Goal: Task Accomplishment & Management: Manage account settings

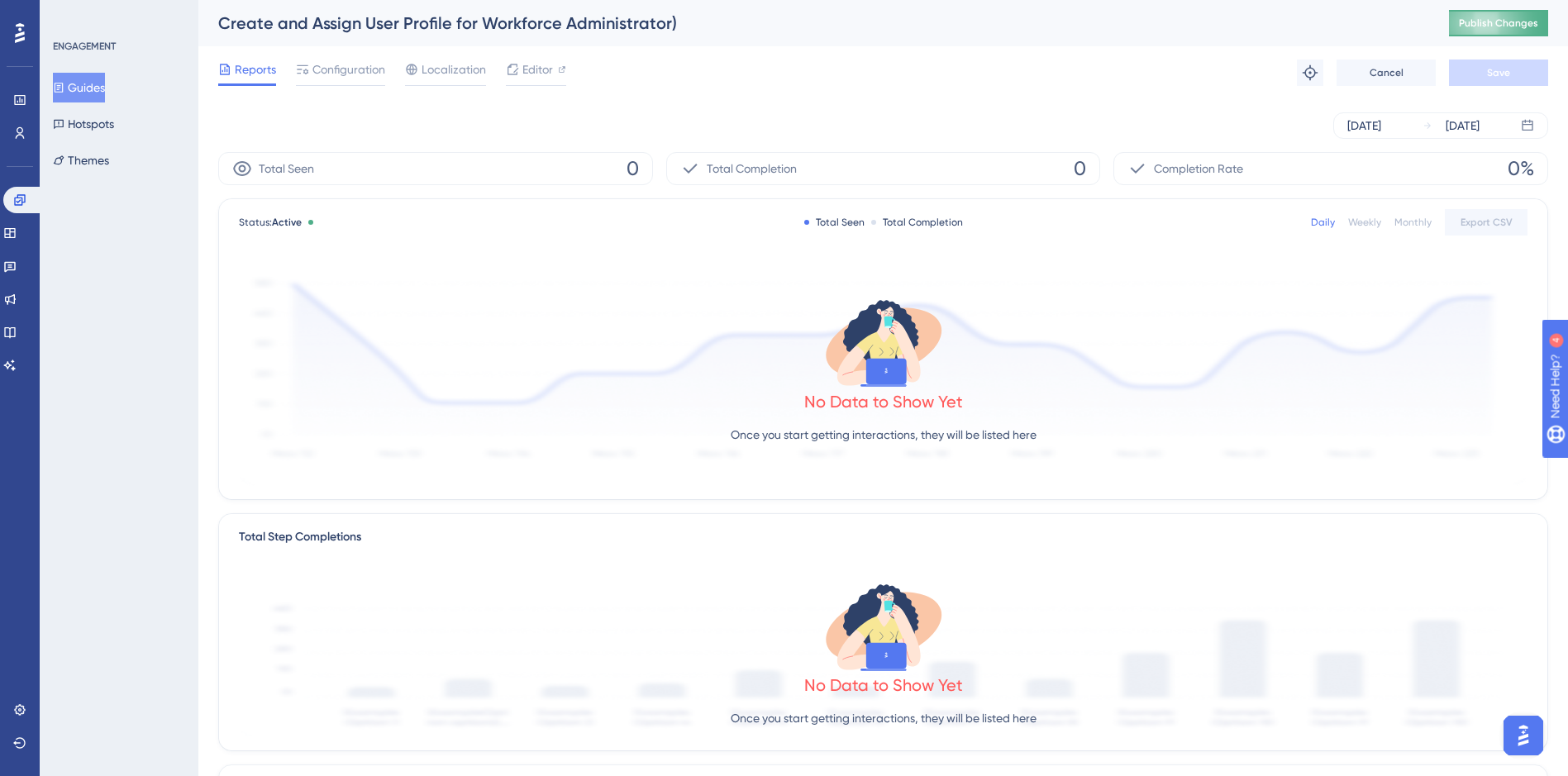
click at [1518, 31] on button "Publish Changes" at bounding box center [1498, 23] width 99 height 27
click at [97, 83] on button "Guides" at bounding box center [79, 87] width 52 height 29
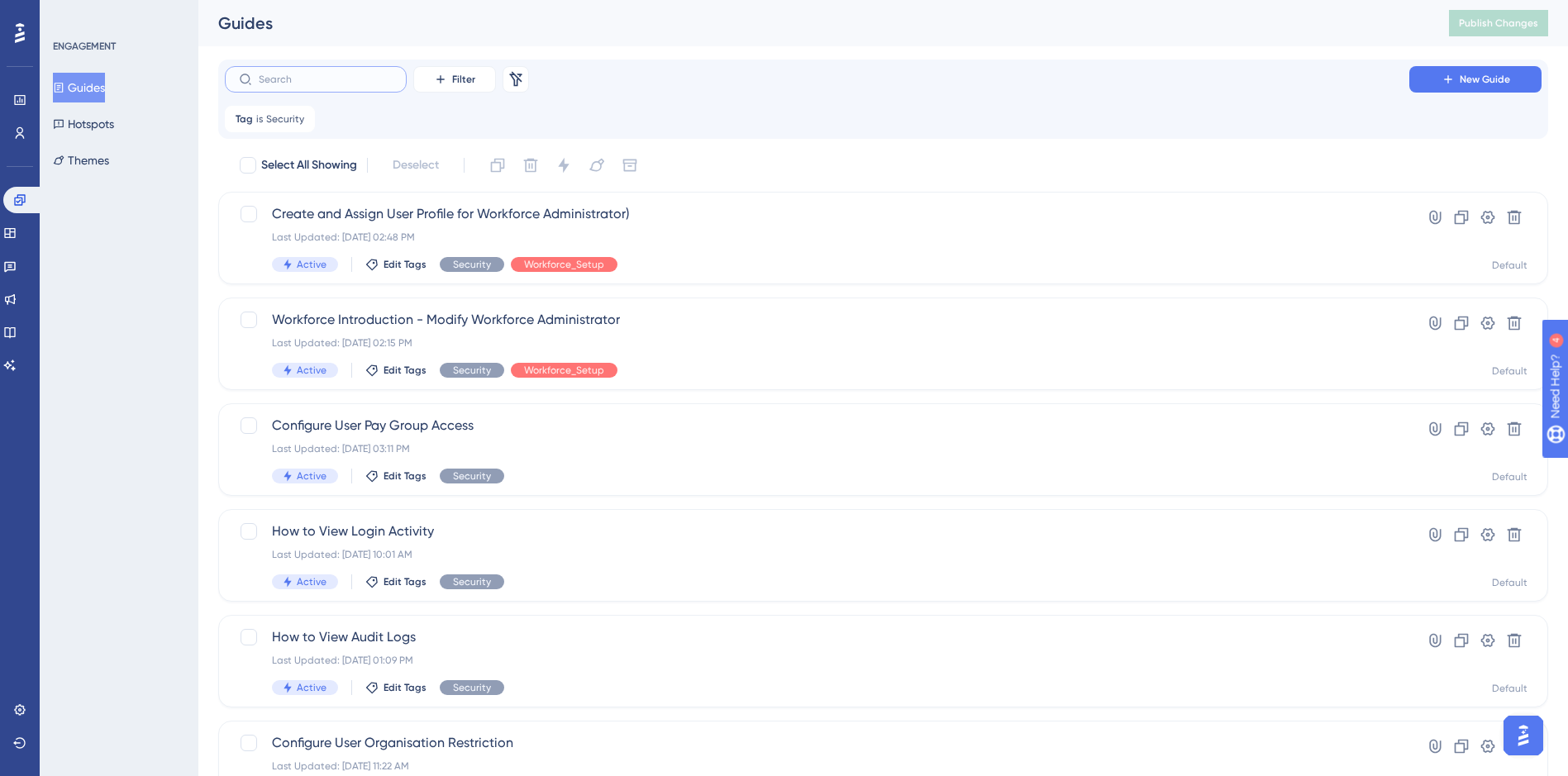
click at [276, 76] on input "text" at bounding box center [325, 79] width 134 height 12
click at [439, 82] on icon at bounding box center [441, 79] width 13 height 13
click at [459, 317] on span "Material ID" at bounding box center [466, 325] width 57 height 20
type input "1"
checkbox input "true"
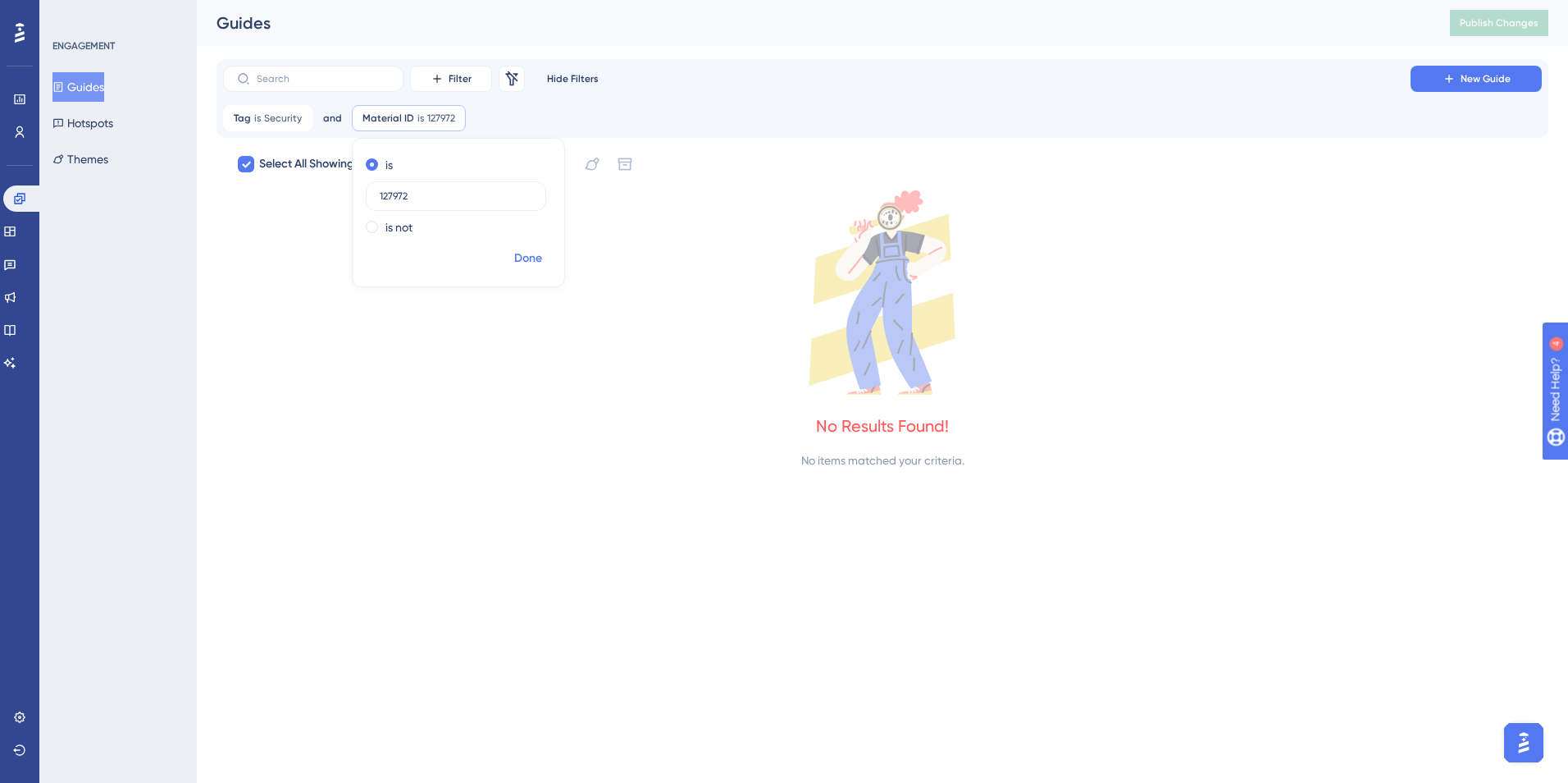
type input "127972"
click at [538, 255] on span "Done" at bounding box center [528, 258] width 28 height 20
click at [299, 120] on icon at bounding box center [300, 117] width 10 height 10
checkbox input "false"
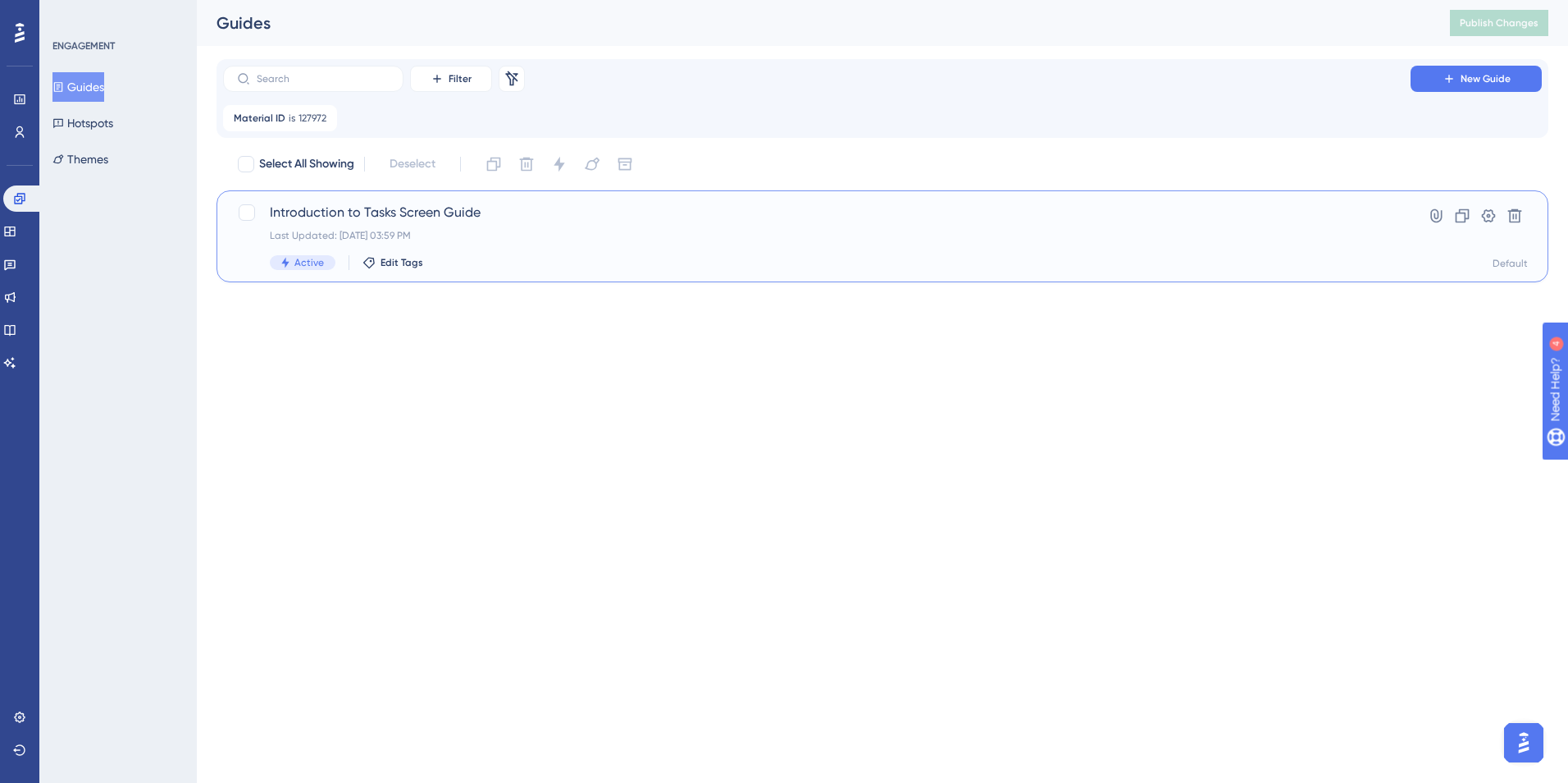
click at [406, 208] on span "Introduction to Tasks Screen Guide" at bounding box center [816, 213] width 1094 height 20
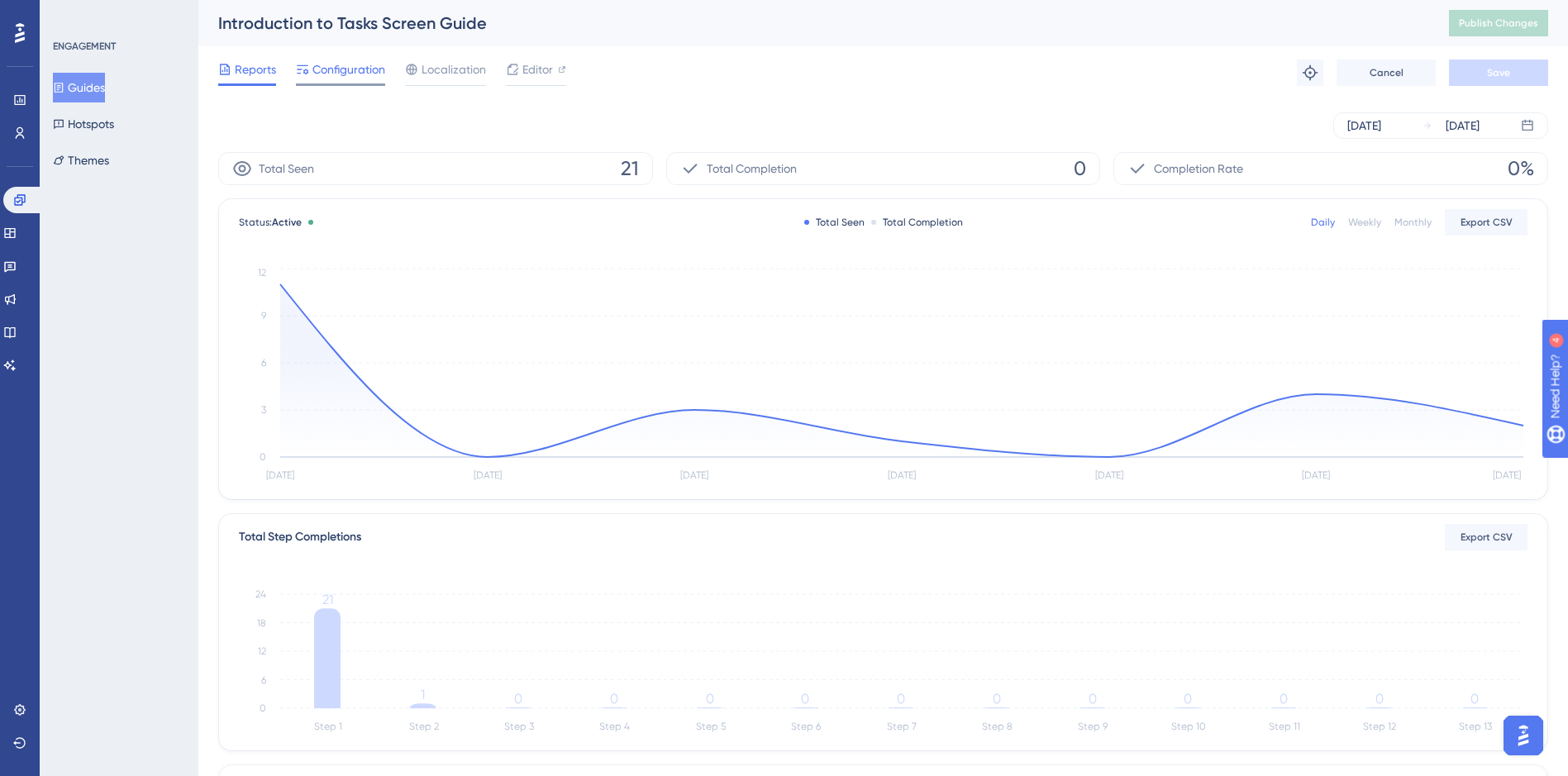
click at [349, 73] on span "Configuration" at bounding box center [348, 70] width 72 height 20
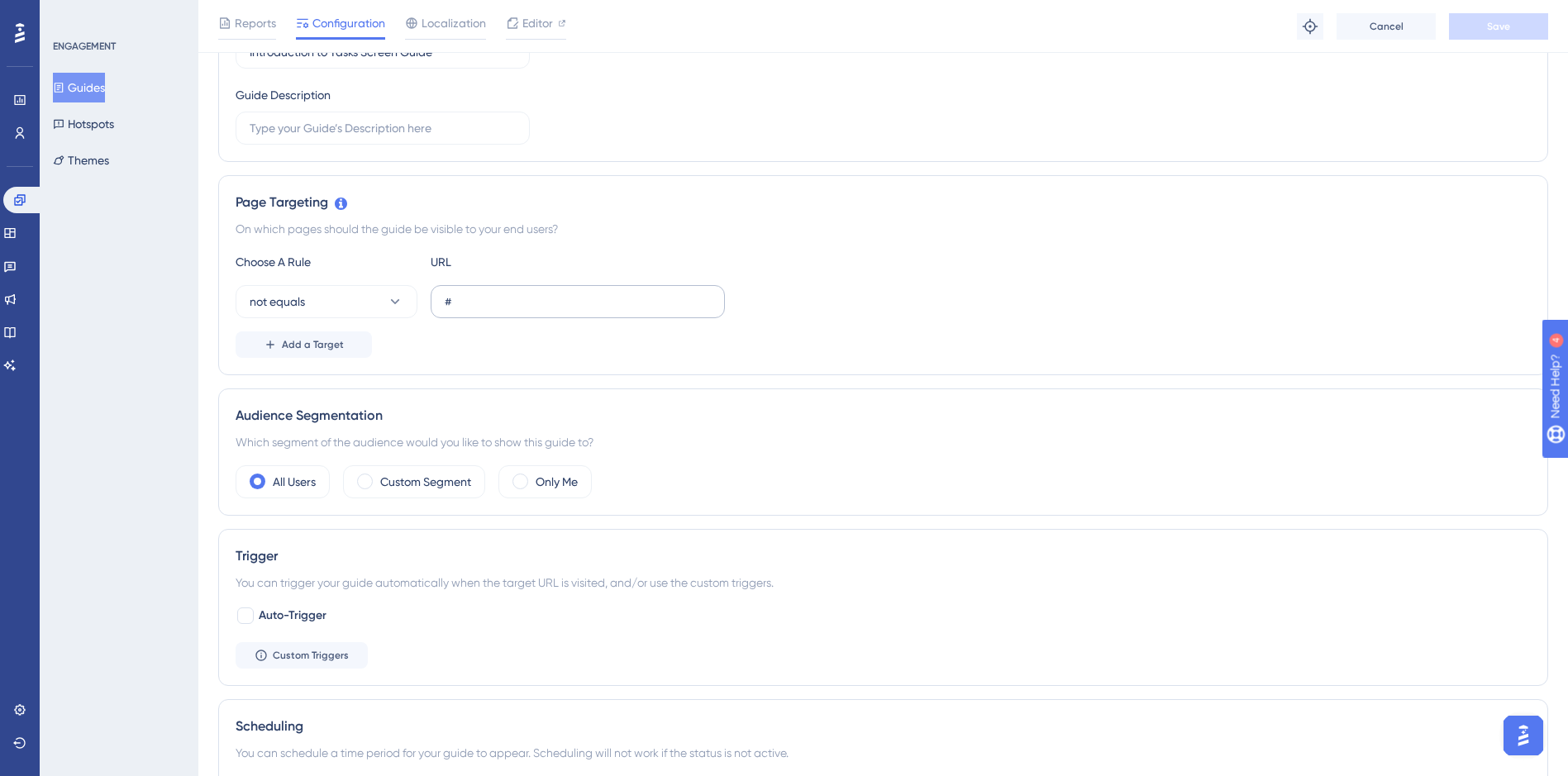
scroll to position [496, 0]
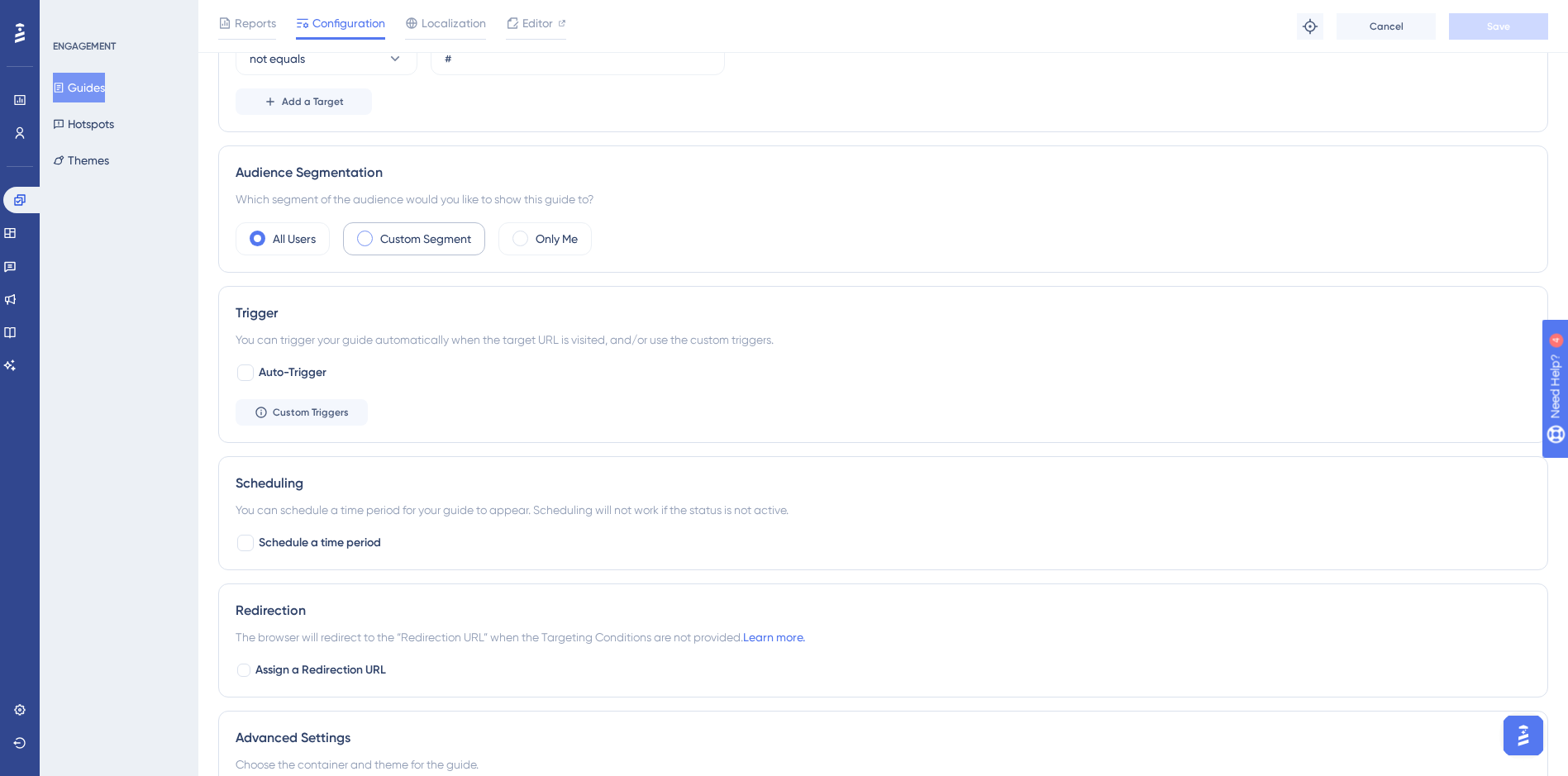
click at [371, 243] on span at bounding box center [365, 238] width 16 height 16
click at [378, 233] on input "radio" at bounding box center [378, 233] width 0 height 0
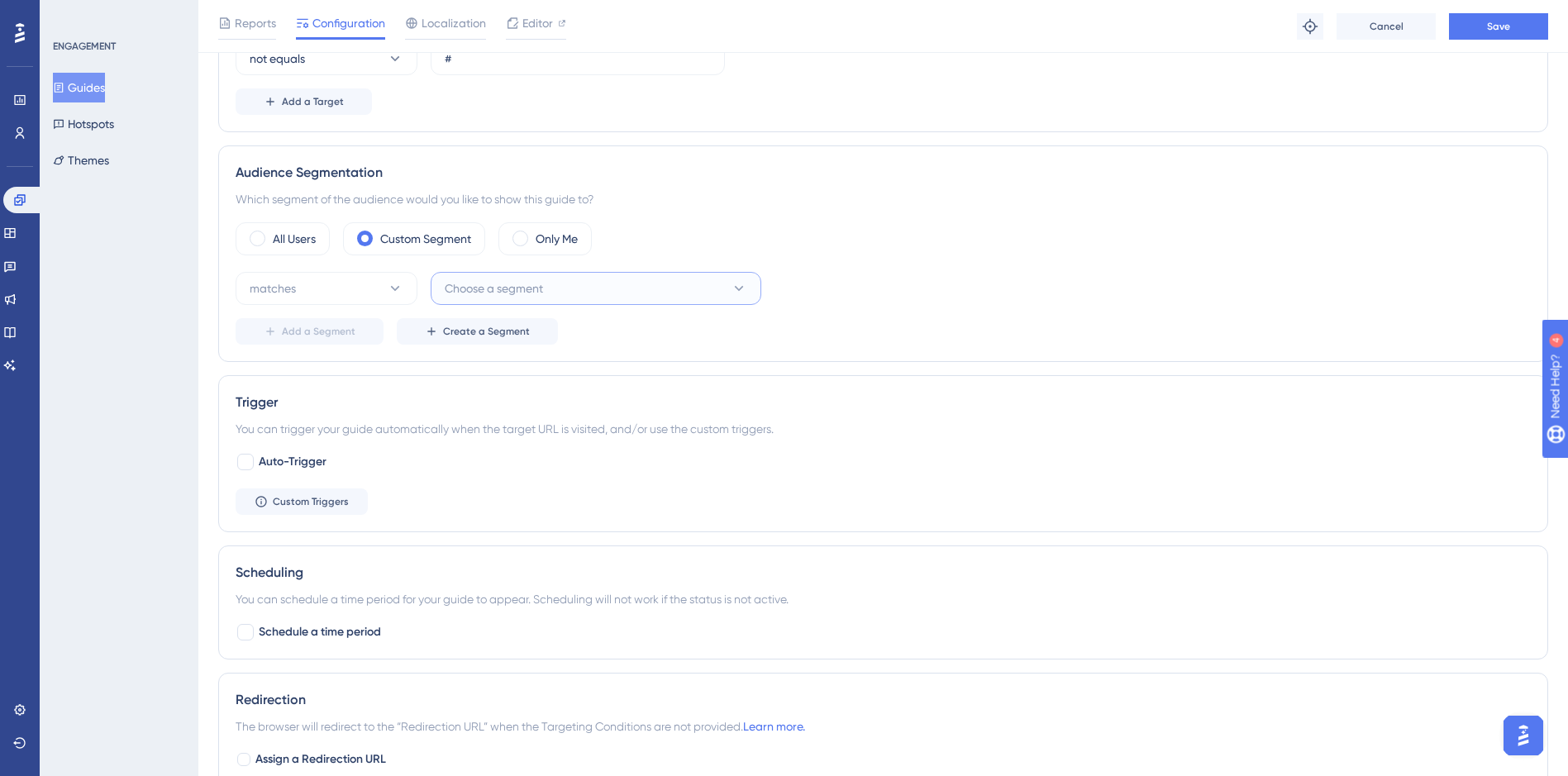
click at [576, 296] on button "Choose a segment" at bounding box center [596, 289] width 331 height 33
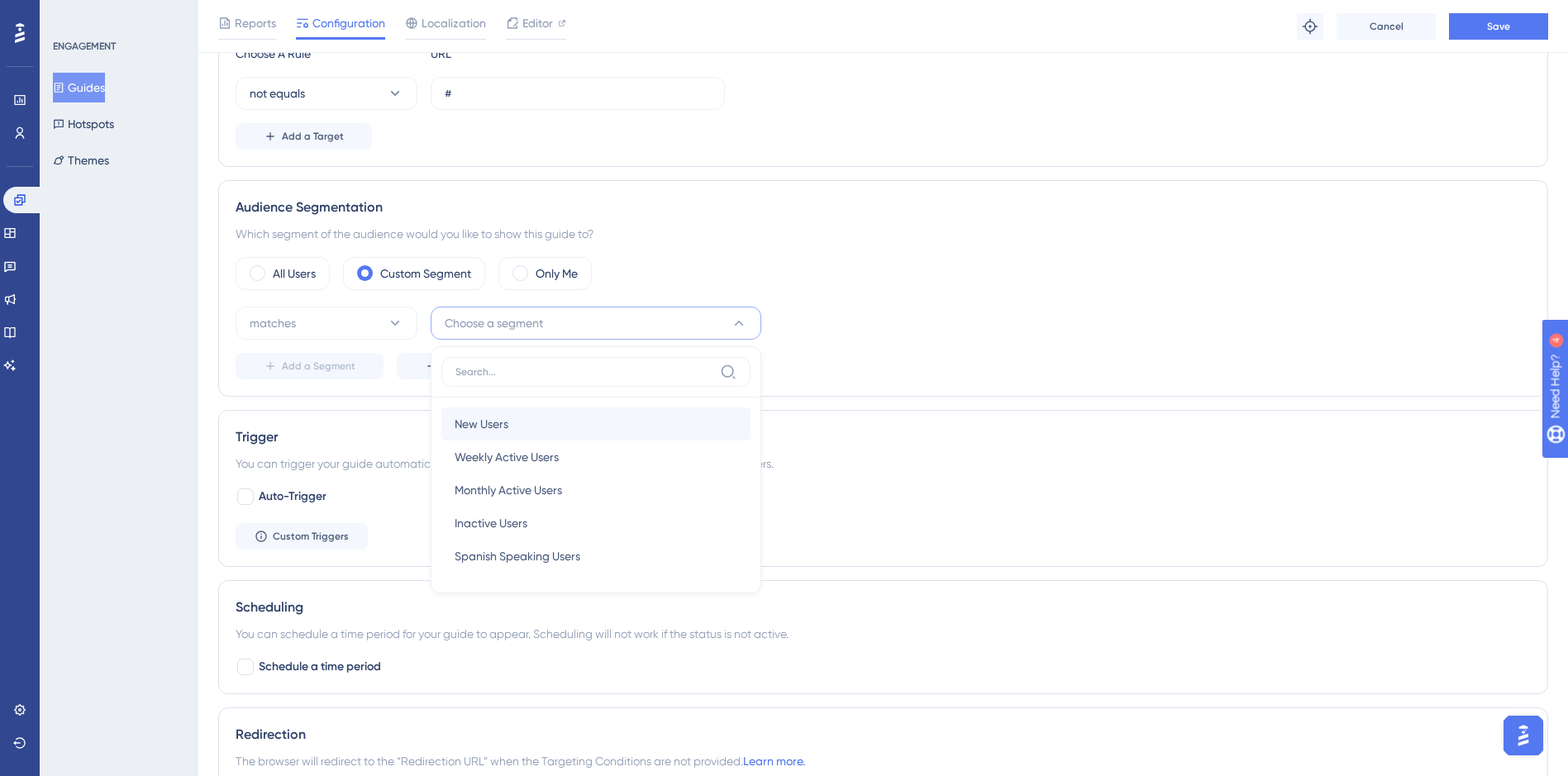
scroll to position [460, 0]
click at [905, 343] on div "matches Choose a segment New Users New Users Weekly Active Users Weekly Active …" at bounding box center [883, 344] width 1296 height 72
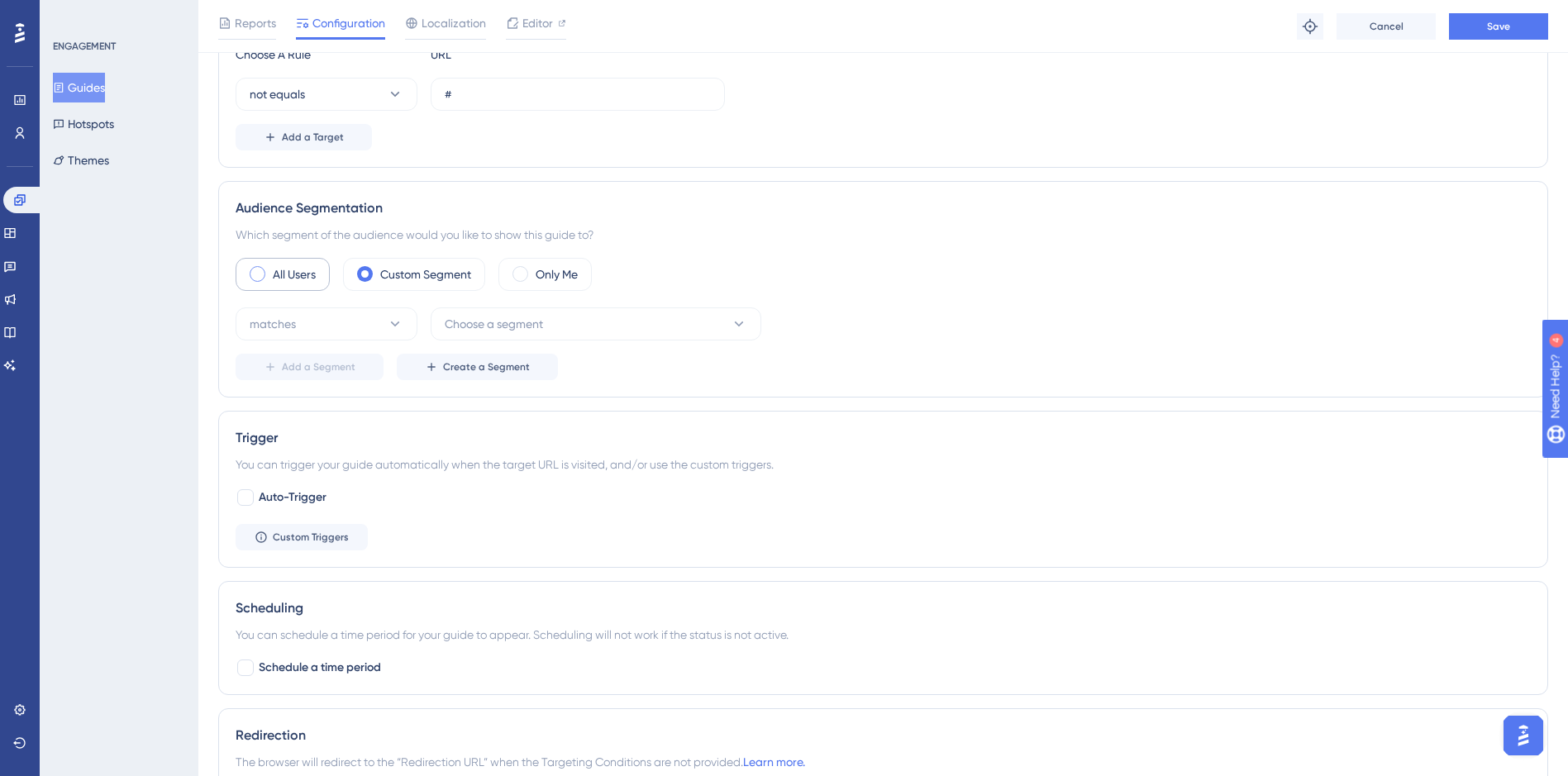
click at [249, 273] on span at bounding box center [257, 273] width 16 height 16
click at [270, 268] on input "radio" at bounding box center [270, 268] width 0 height 0
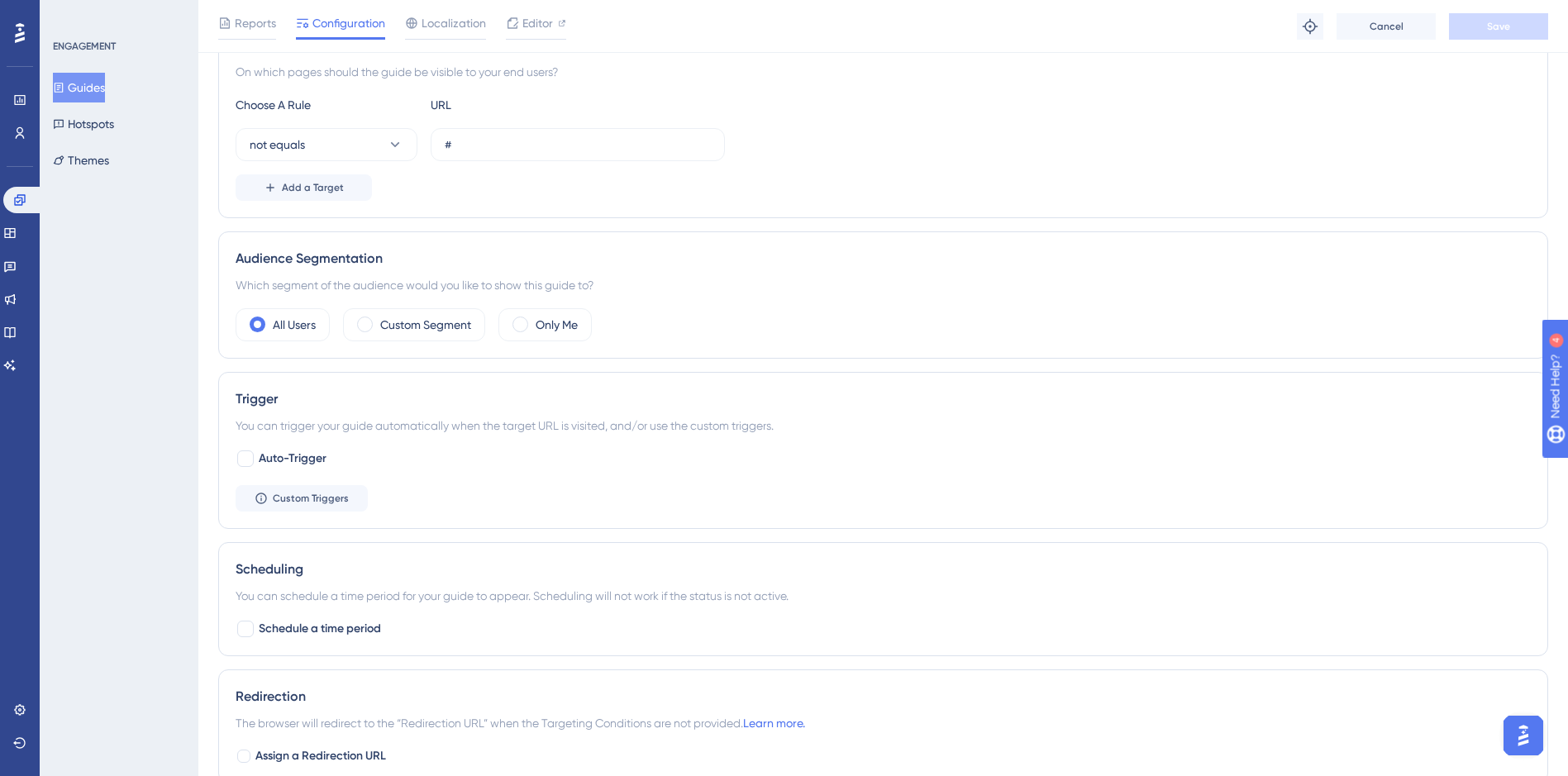
scroll to position [0, 0]
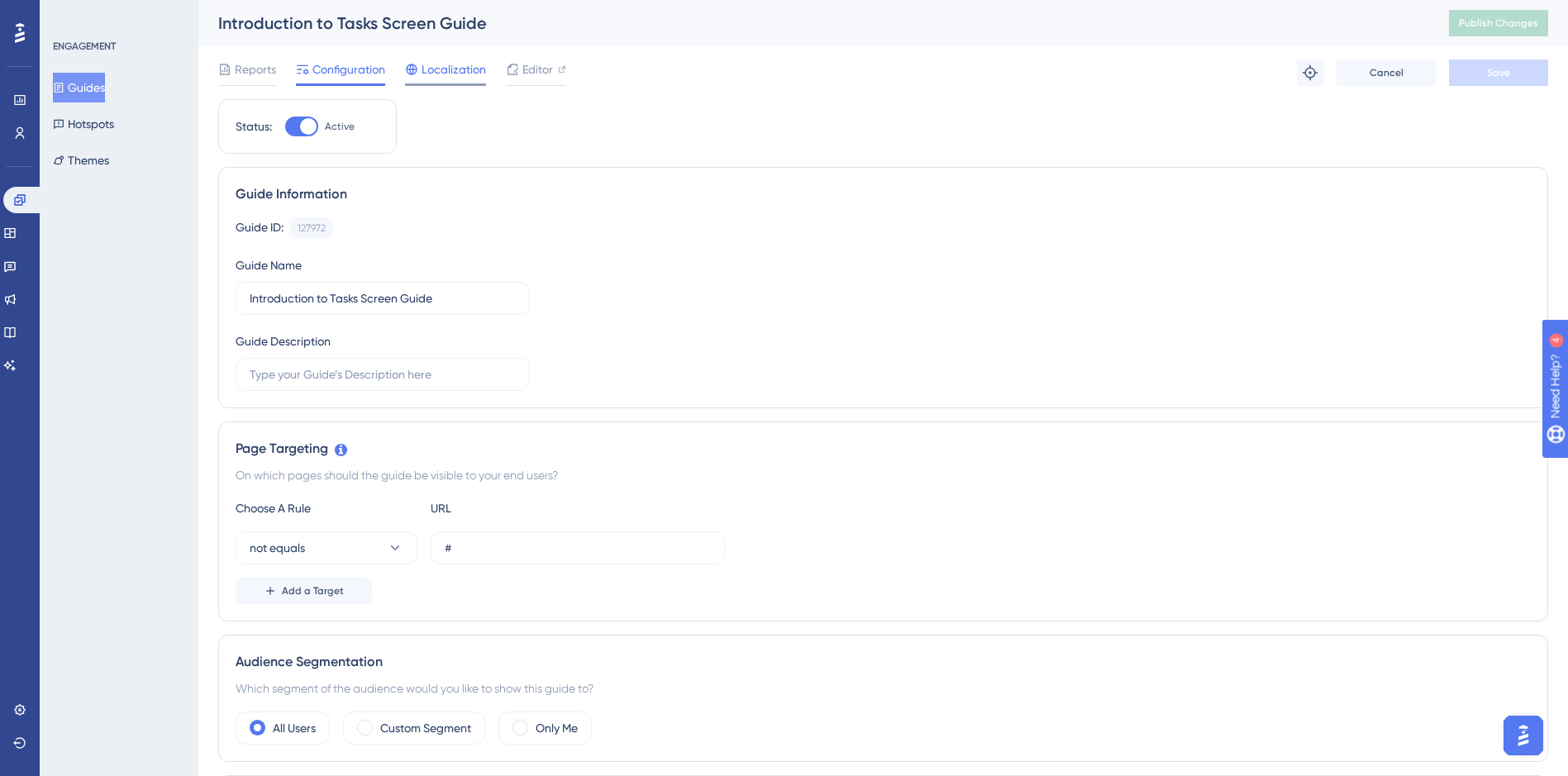
click at [459, 79] on span "Localization" at bounding box center [454, 70] width 64 height 20
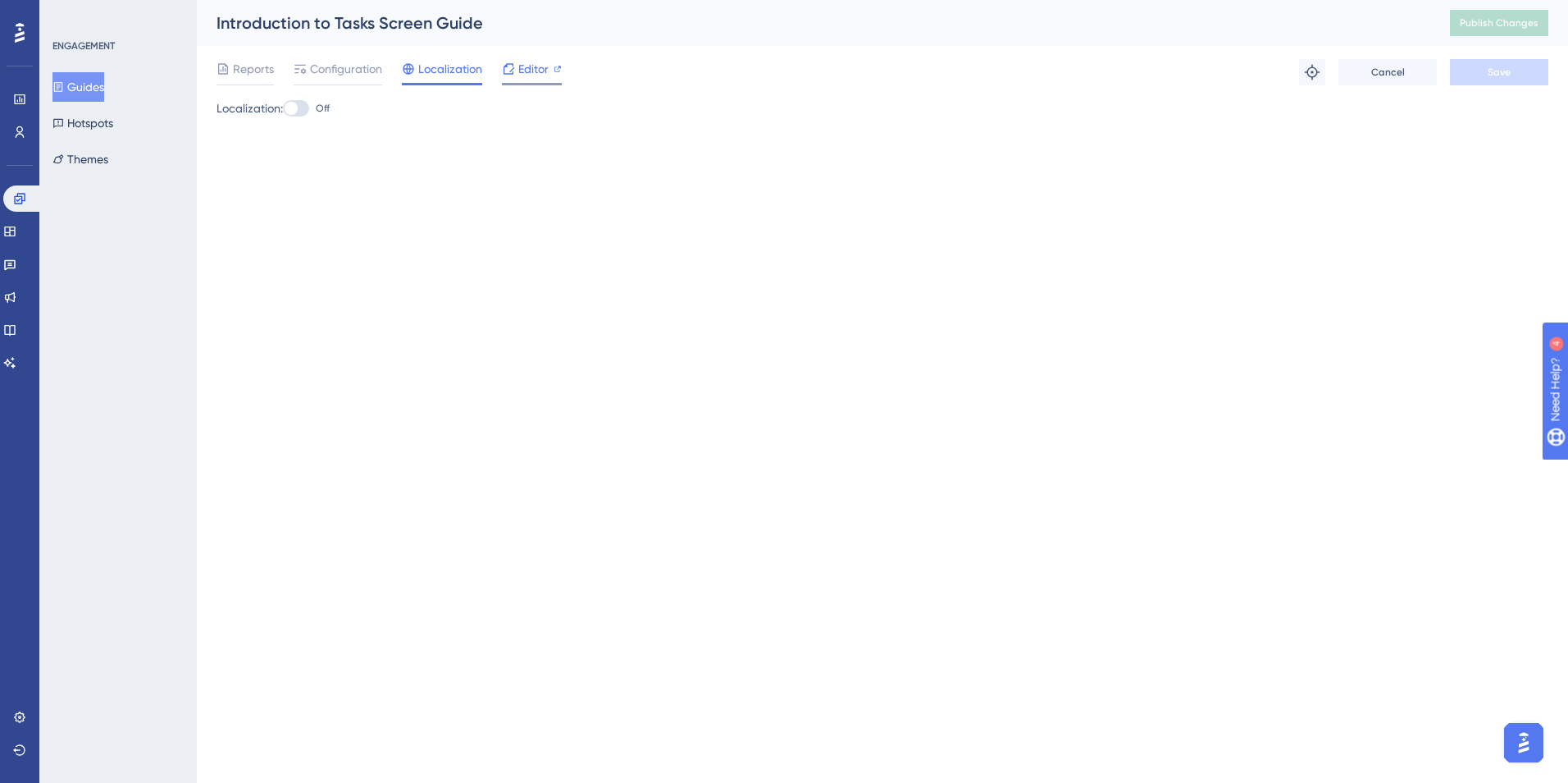
click at [514, 72] on icon at bounding box center [508, 69] width 13 height 13
click at [328, 70] on span "Configuration" at bounding box center [345, 69] width 72 height 20
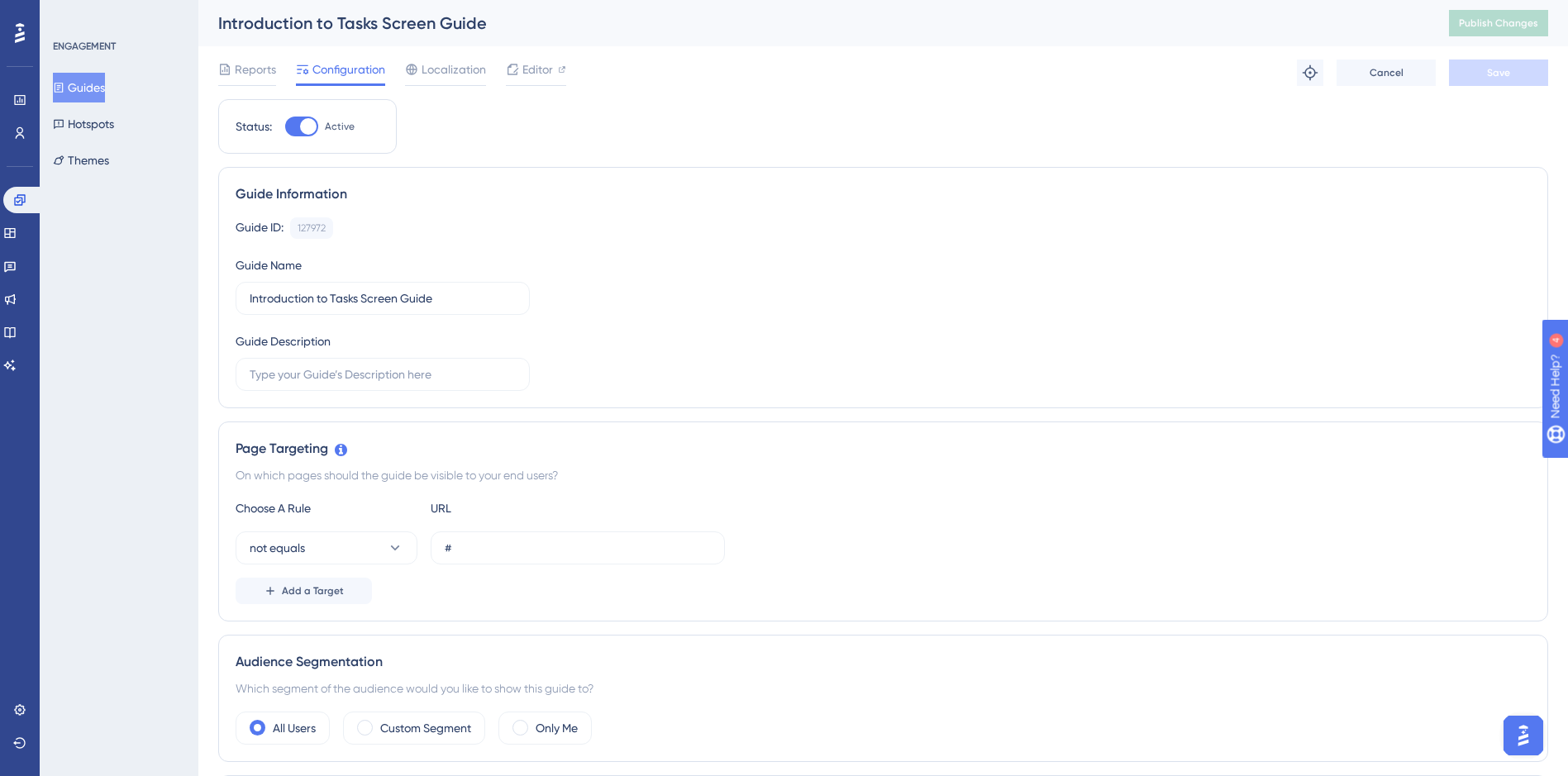
click at [91, 89] on button "Guides" at bounding box center [79, 87] width 52 height 29
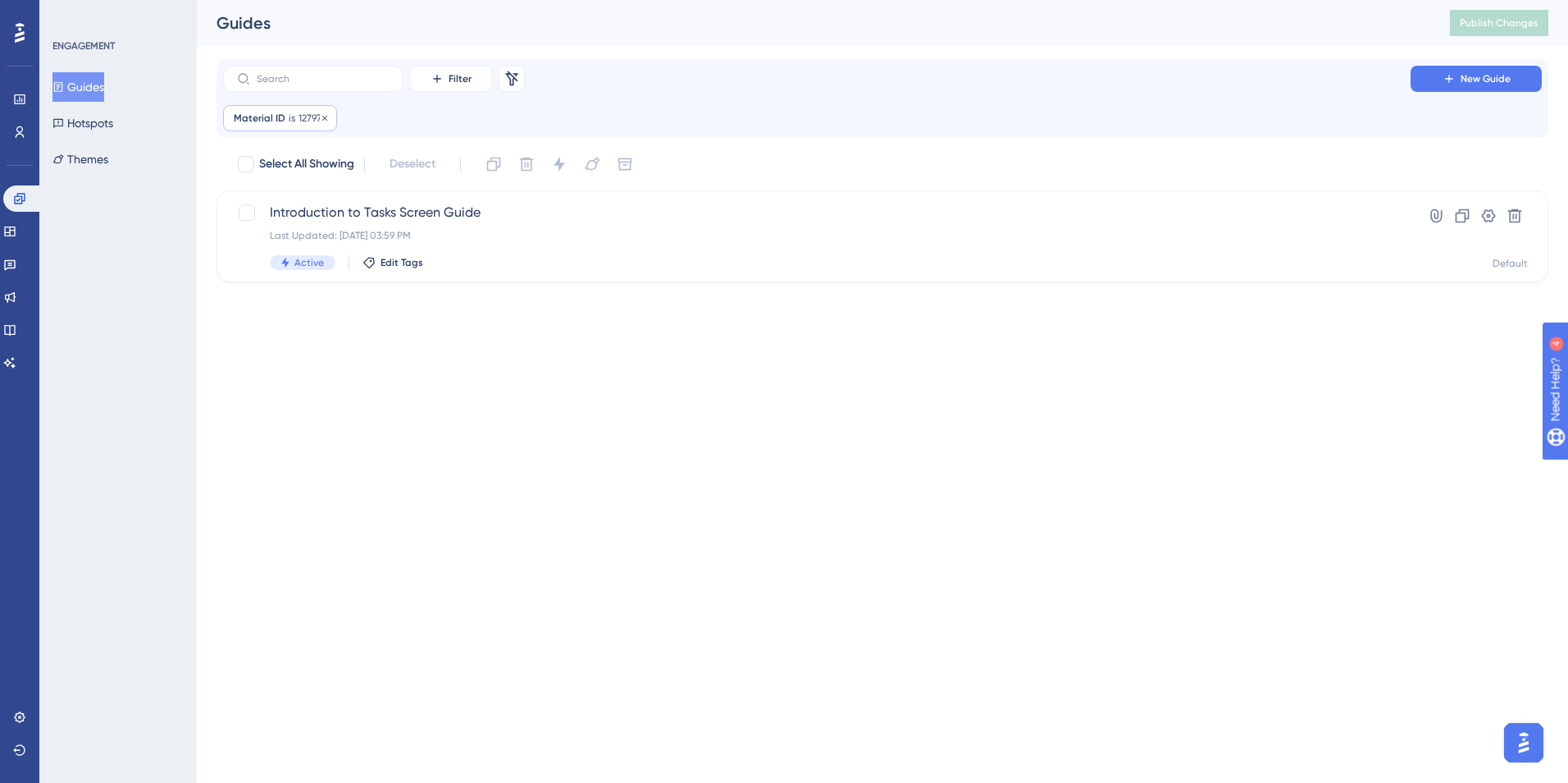
click at [310, 118] on span "127972" at bounding box center [312, 118] width 28 height 13
type input "12797"
checkbox input "true"
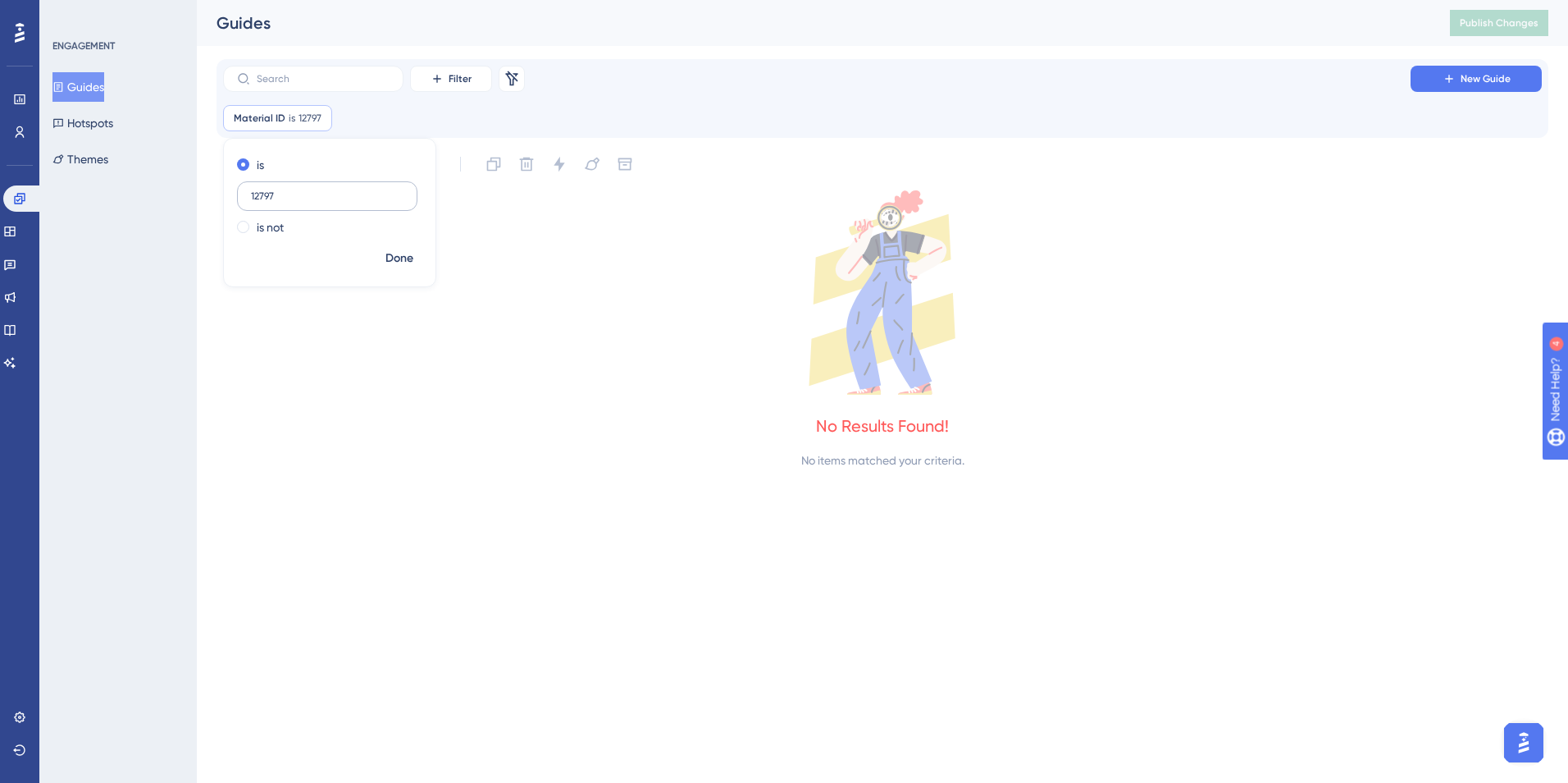
type input "127971"
checkbox input "false"
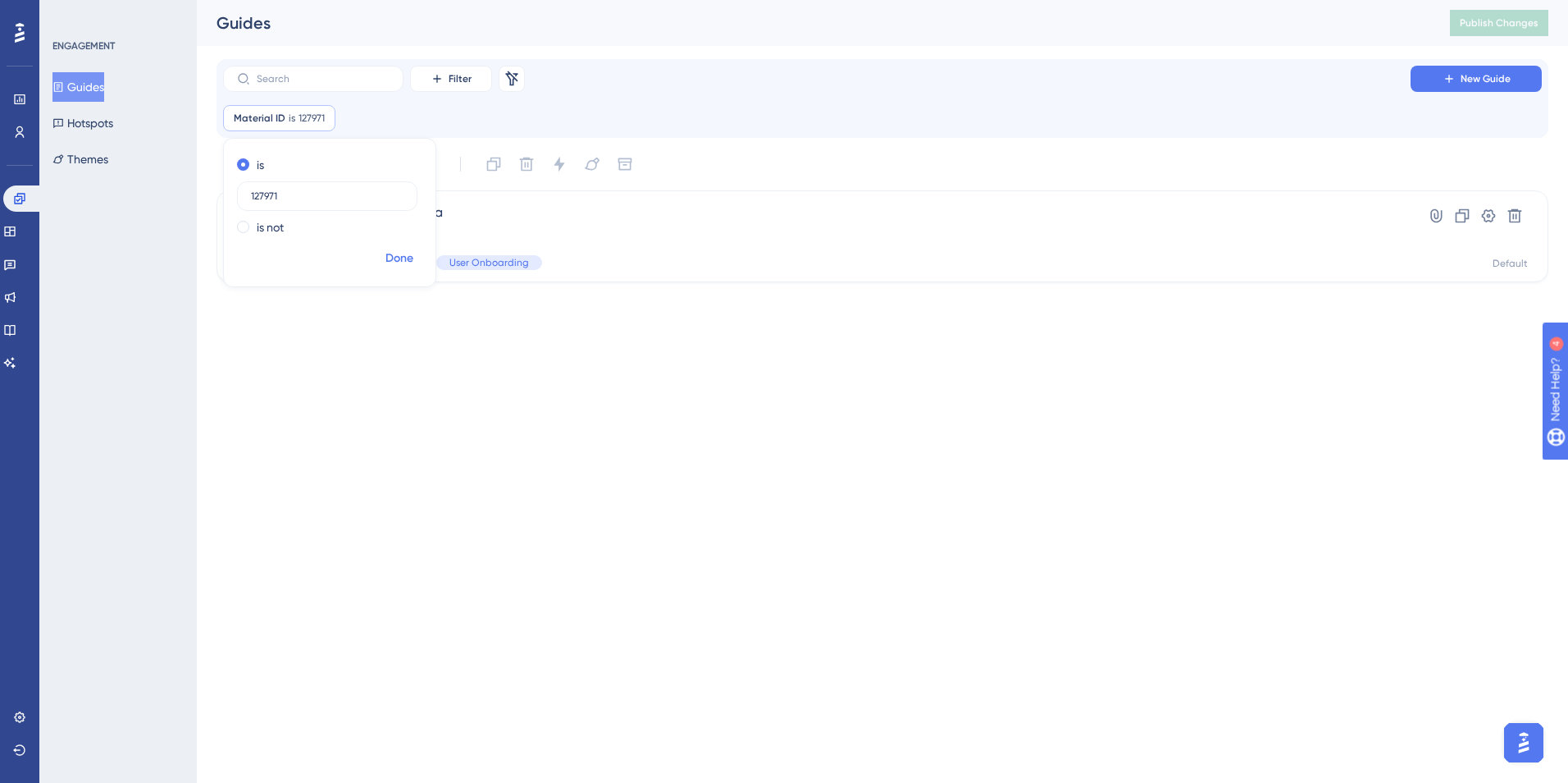
type input "127971"
click at [394, 256] on span "Done" at bounding box center [399, 258] width 28 height 20
click at [384, 213] on span "Welcome To HRplus Cerebra" at bounding box center [816, 213] width 1094 height 20
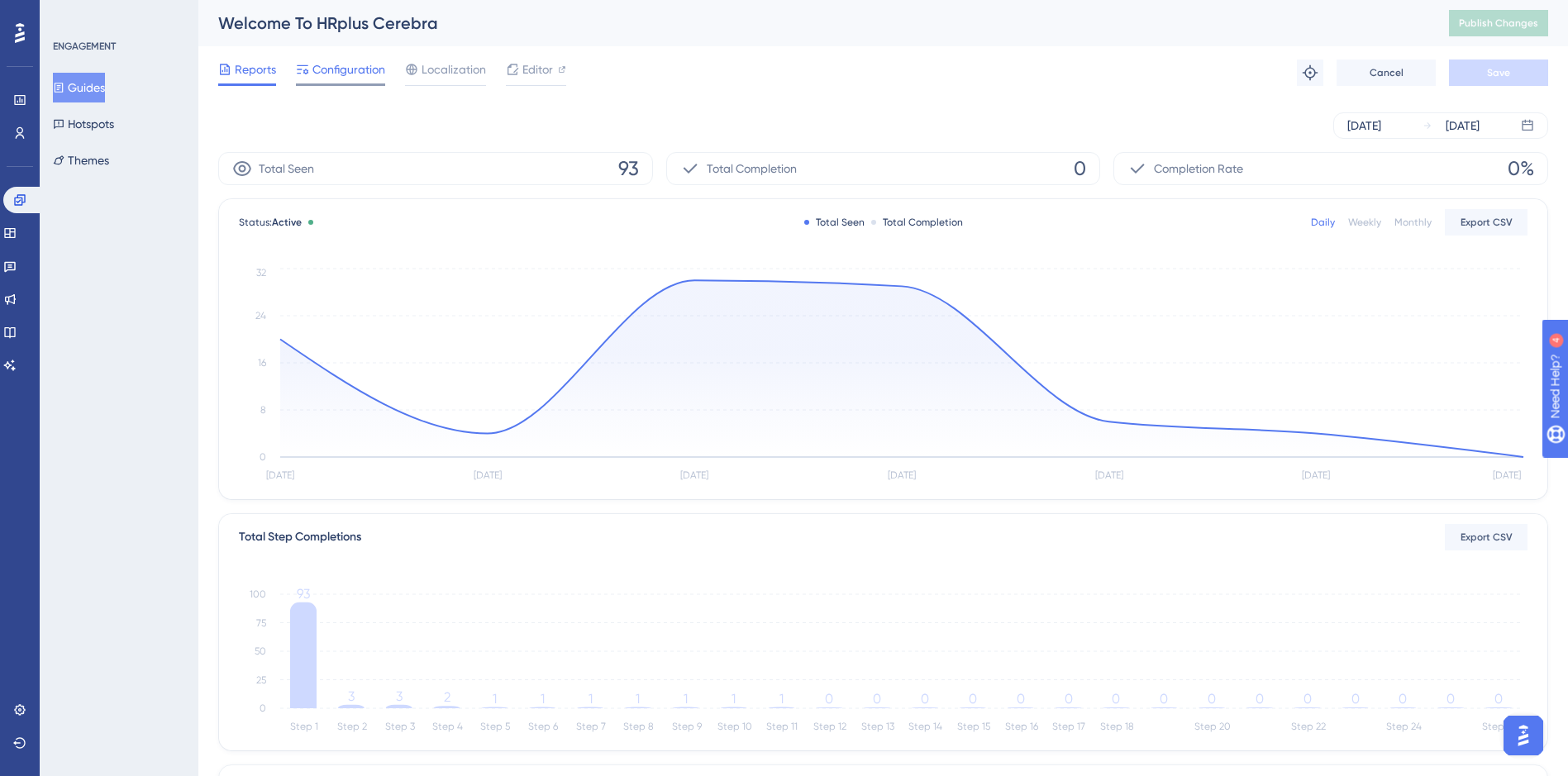
click at [350, 80] on div "Configuration" at bounding box center [340, 72] width 89 height 27
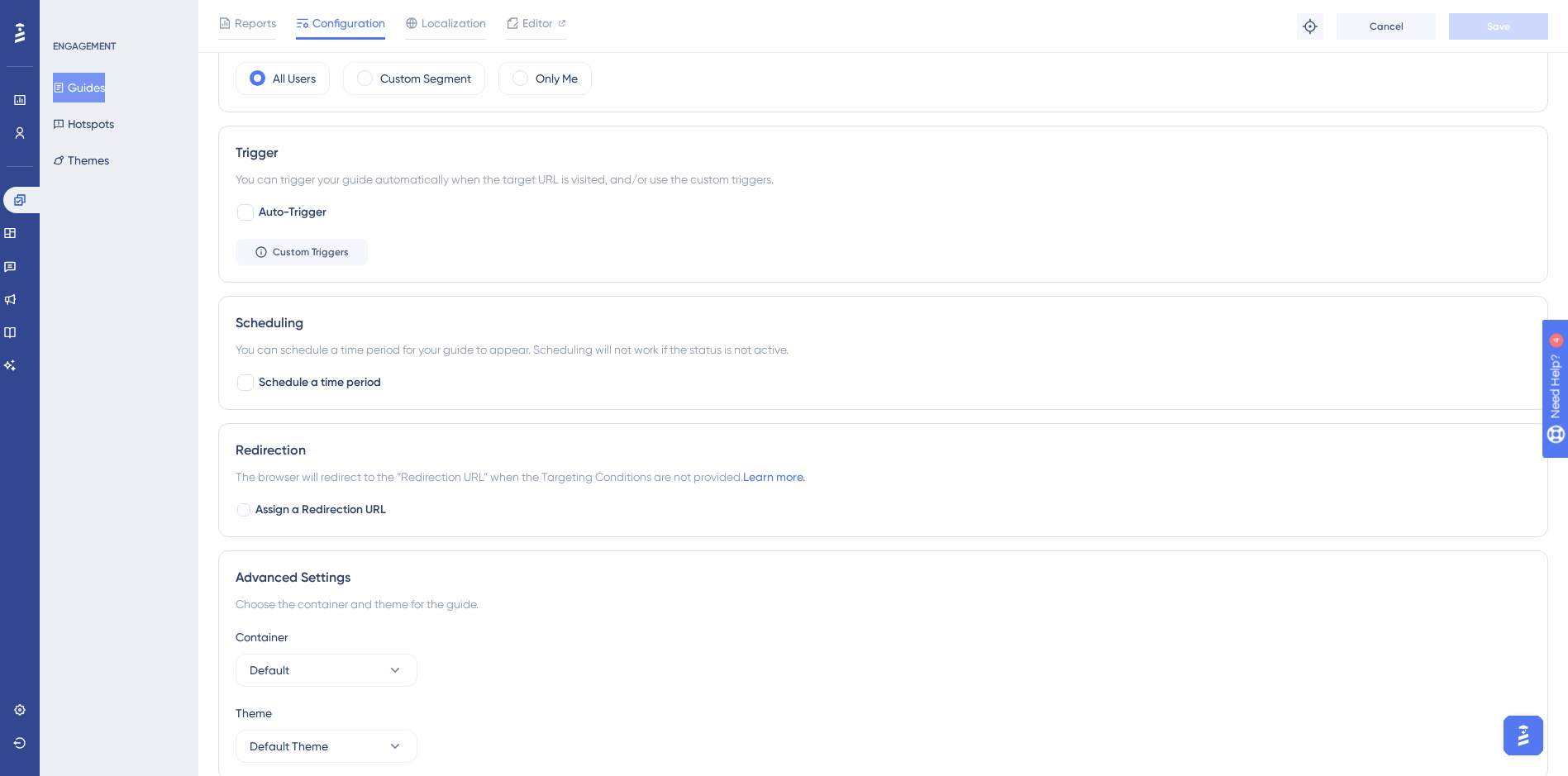
scroll to position [661, 0]
click at [263, 246] on icon at bounding box center [261, 246] width 13 height 13
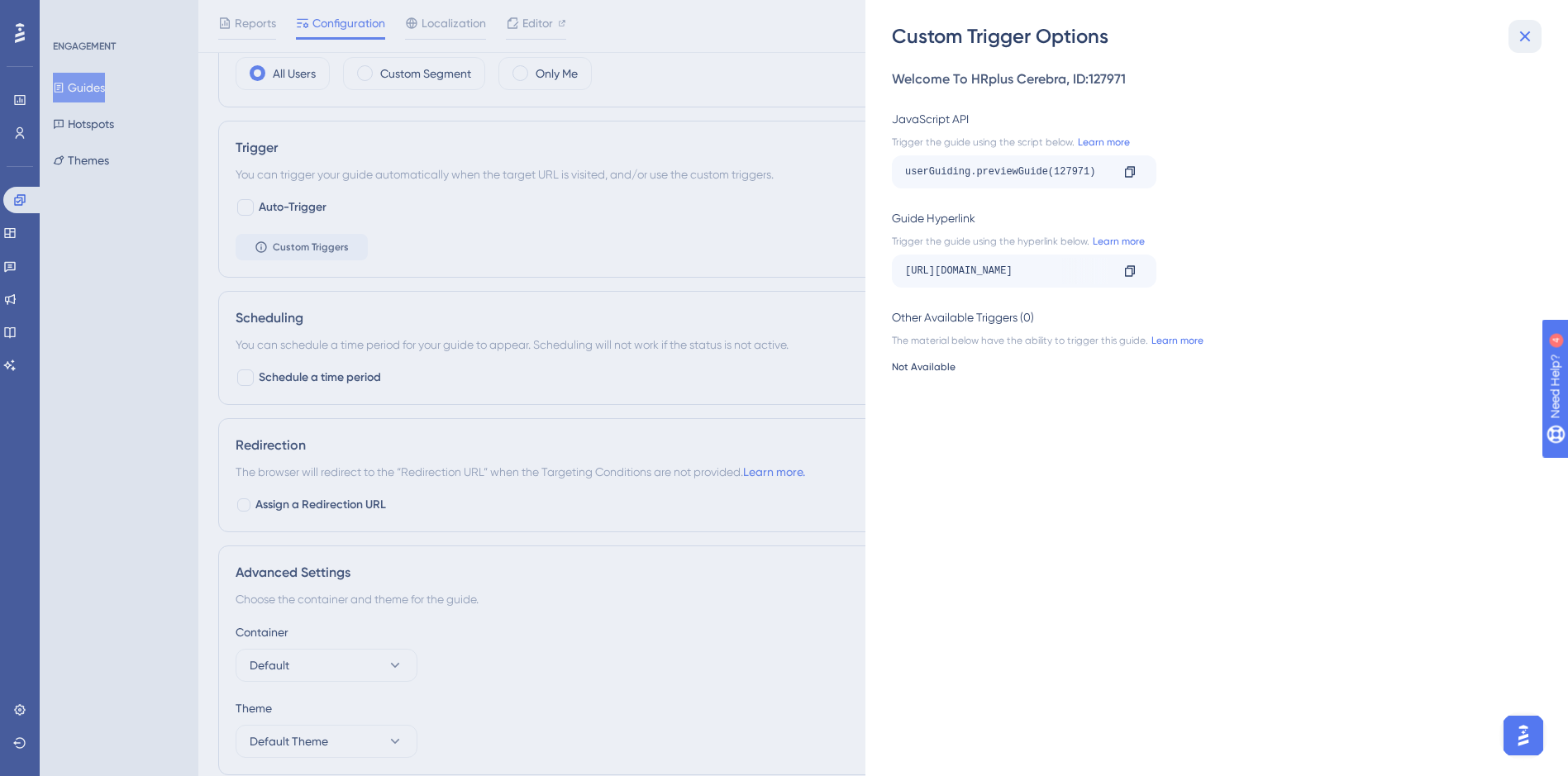
click at [1531, 44] on icon at bounding box center [1525, 37] width 20 height 20
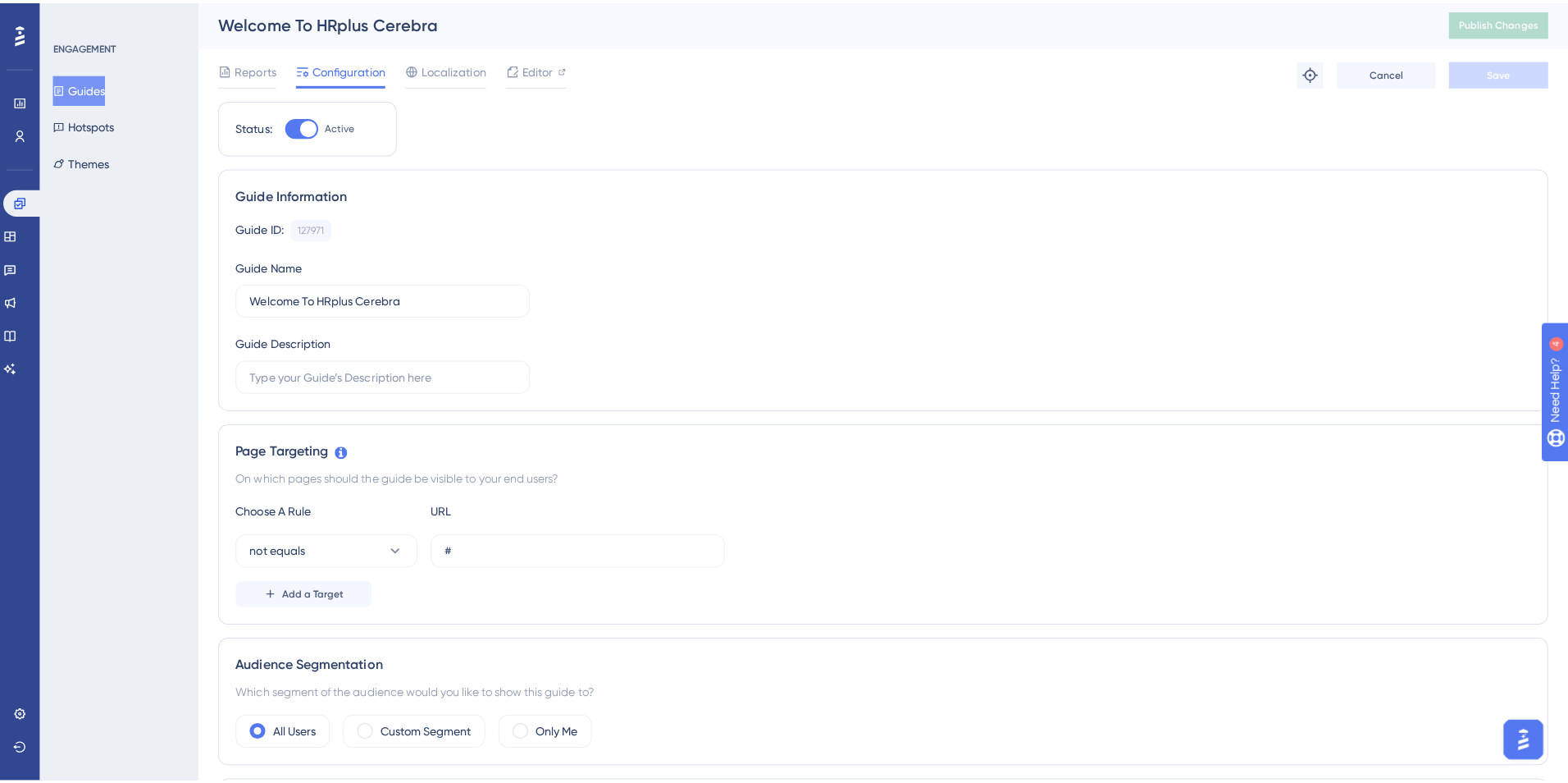
scroll to position [0, 0]
click at [16, 235] on icon at bounding box center [10, 231] width 13 height 13
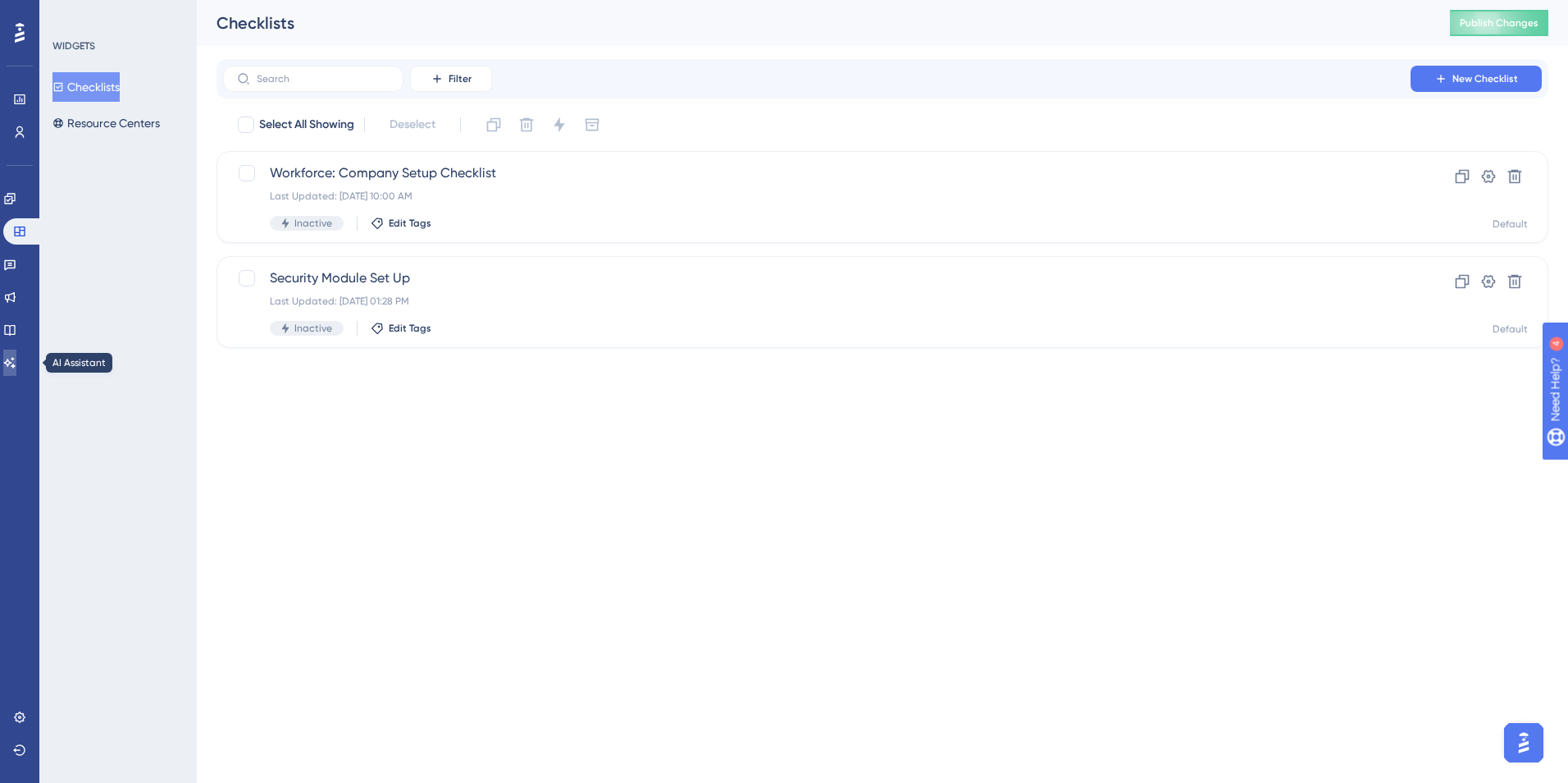
click at [16, 358] on icon at bounding box center [10, 362] width 13 height 13
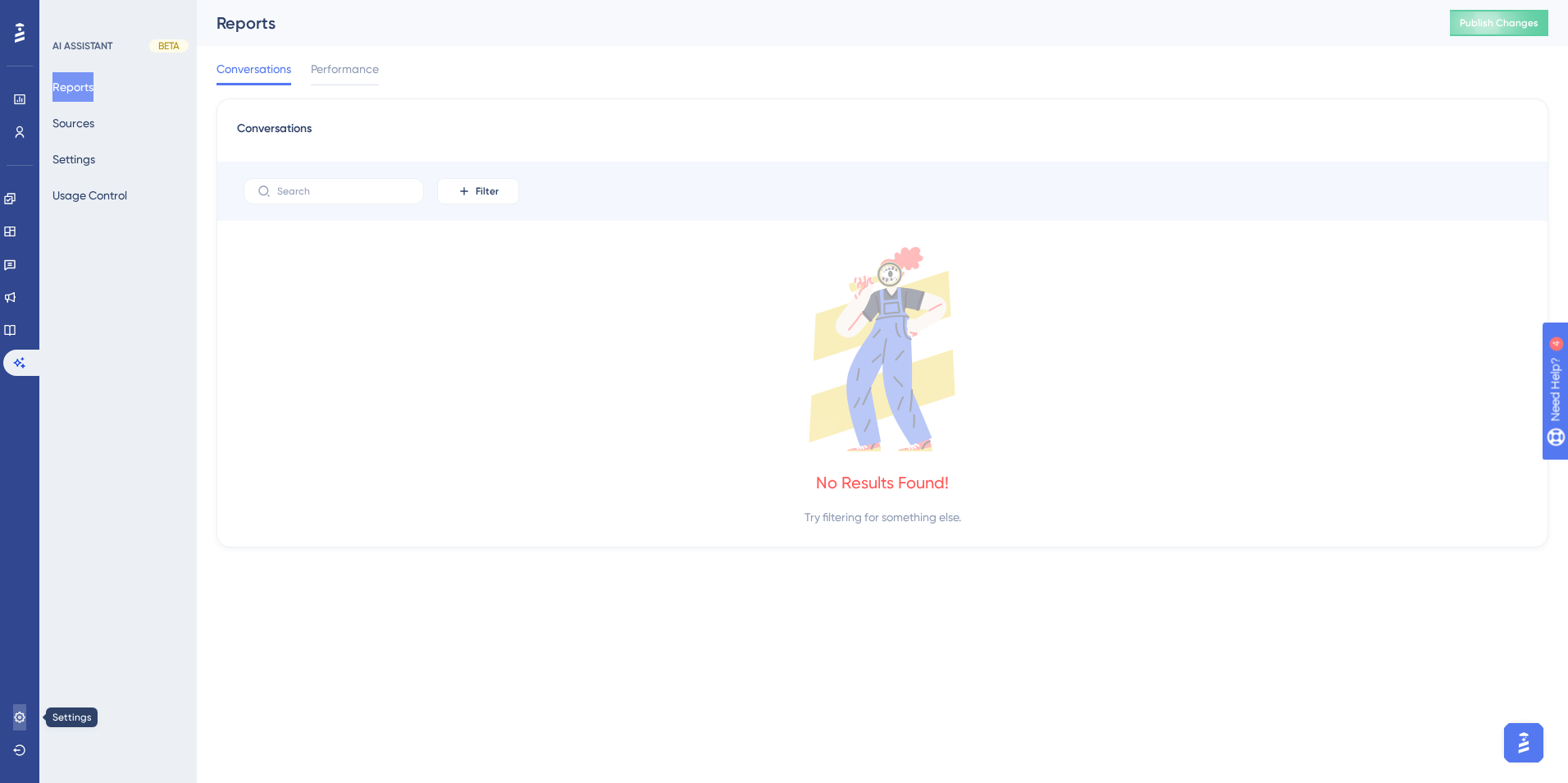
click at [24, 716] on icon at bounding box center [19, 717] width 13 height 13
